Goal: Transaction & Acquisition: Purchase product/service

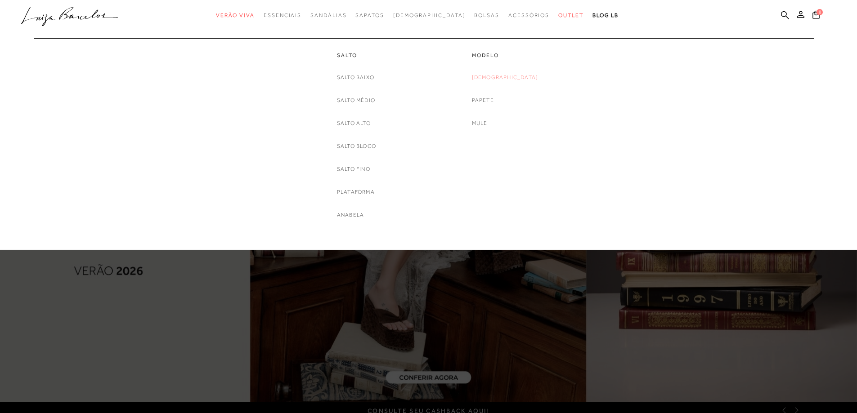
click at [505, 77] on link "[DEMOGRAPHIC_DATA]" at bounding box center [505, 77] width 67 height 9
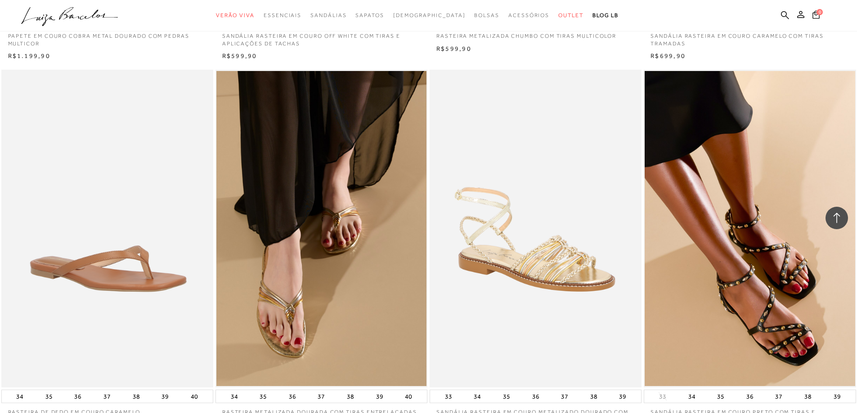
scroll to position [2096, 0]
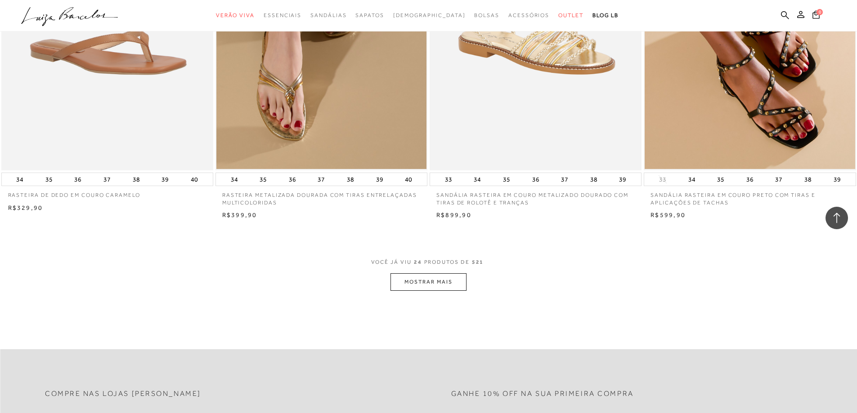
click at [452, 279] on button "MOSTRAR MAIS" at bounding box center [428, 282] width 76 height 18
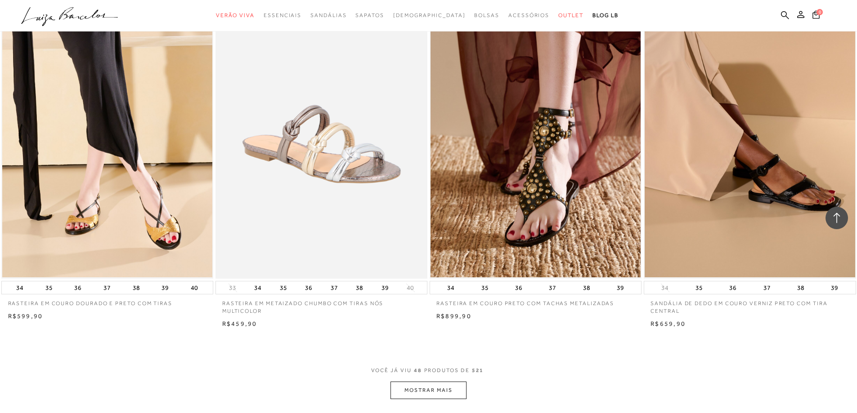
scroll to position [4309, 0]
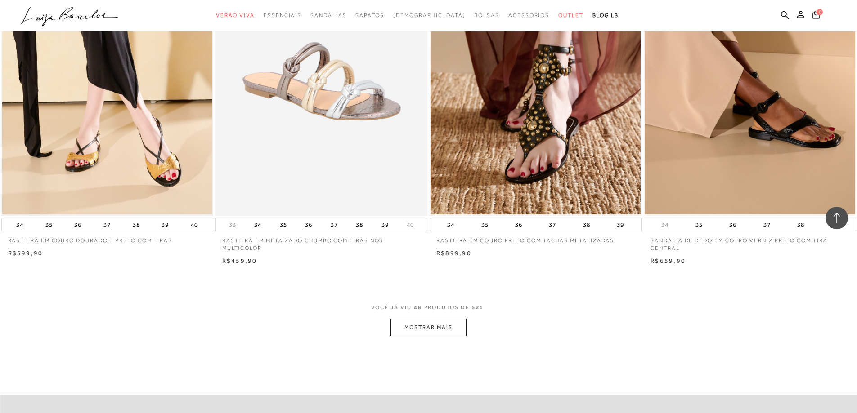
click at [444, 332] on button "MOSTRAR MAIS" at bounding box center [428, 328] width 76 height 18
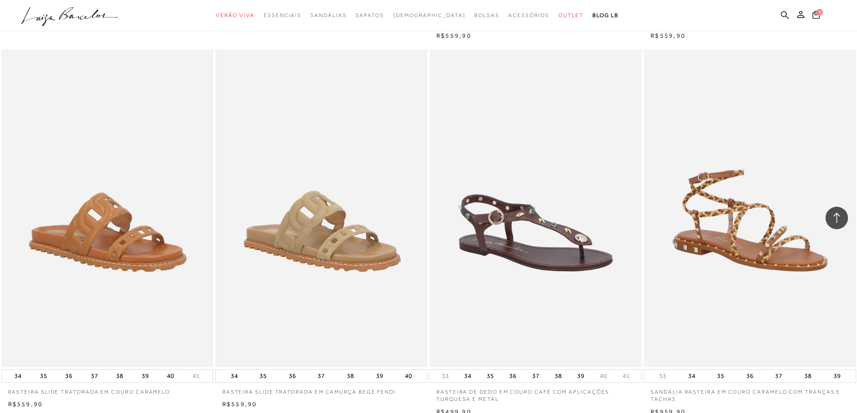
scroll to position [6606, 0]
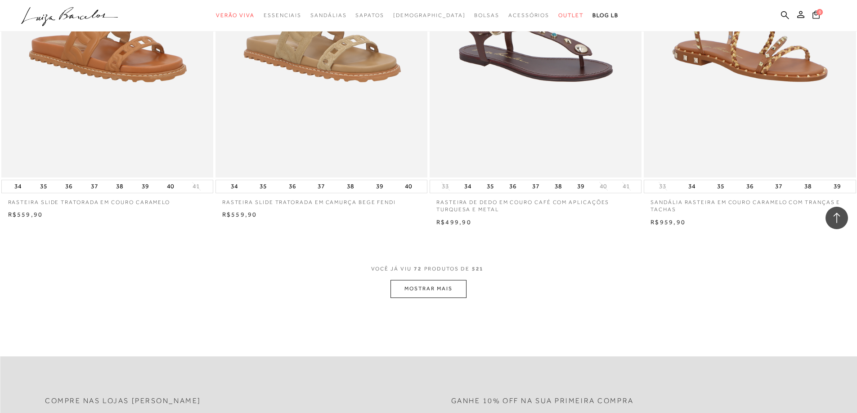
click at [415, 289] on button "MOSTRAR MAIS" at bounding box center [428, 289] width 76 height 18
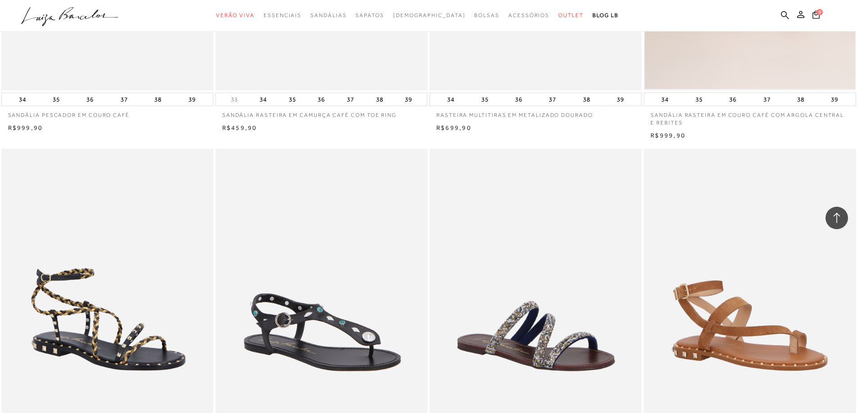
scroll to position [8856, 0]
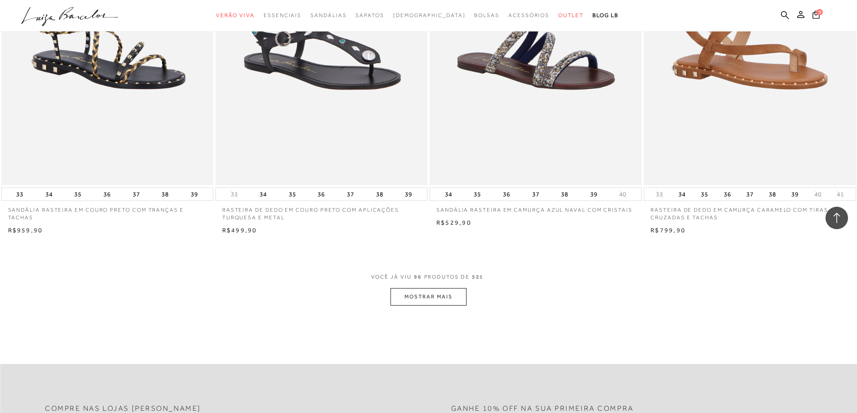
click at [419, 299] on button "MOSTRAR MAIS" at bounding box center [428, 297] width 76 height 18
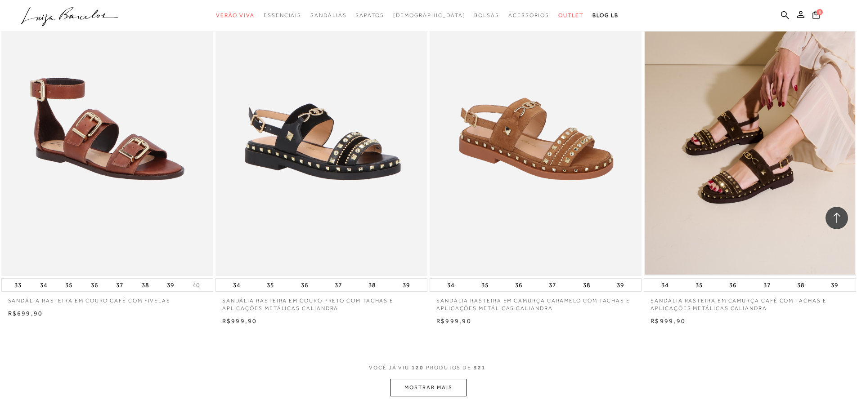
scroll to position [11037, 0]
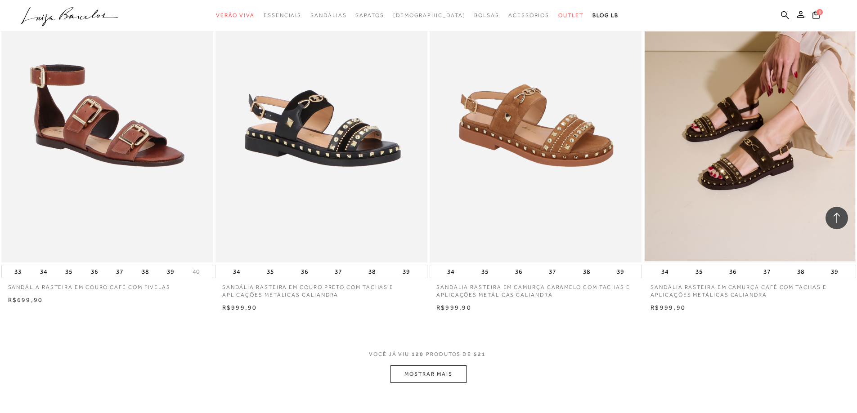
click at [453, 371] on button "MOSTRAR MAIS" at bounding box center [428, 375] width 76 height 18
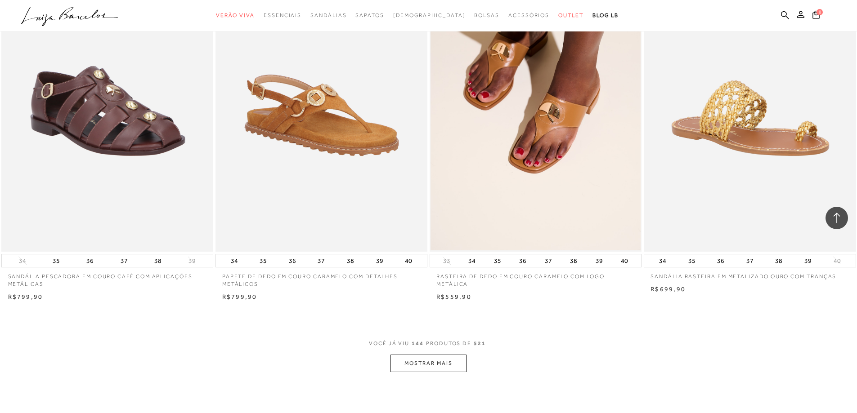
scroll to position [13395, 0]
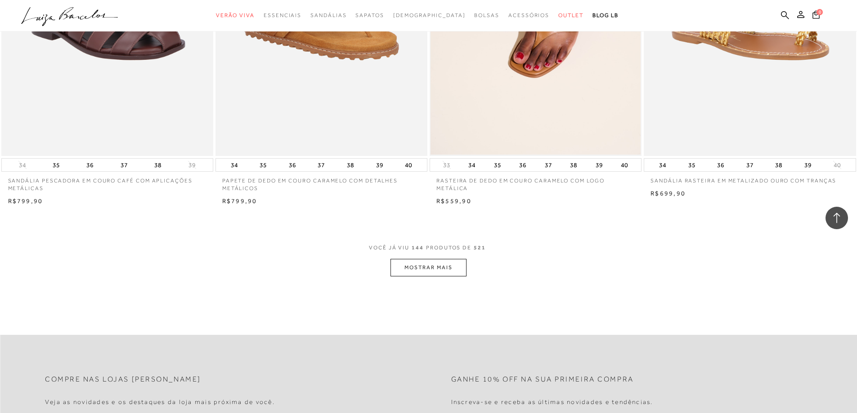
click at [434, 271] on button "MOSTRAR MAIS" at bounding box center [428, 268] width 76 height 18
